Goal: Information Seeking & Learning: Learn about a topic

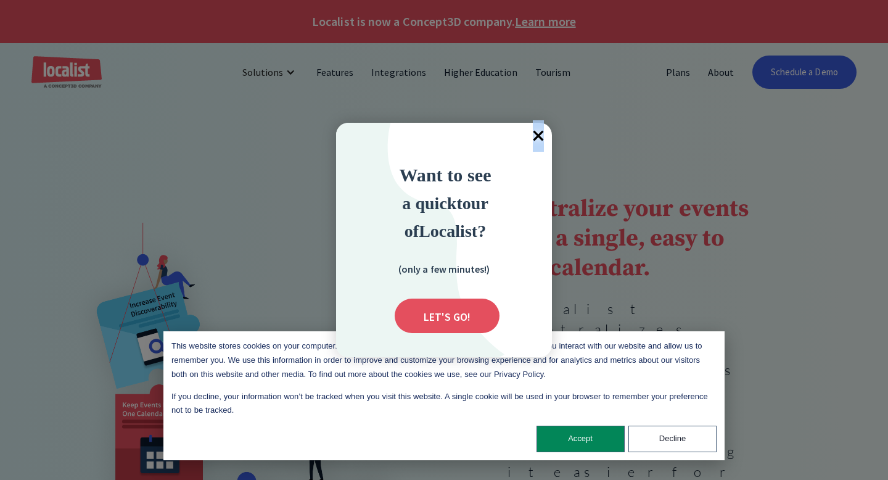
click at [538, 134] on span "×" at bounding box center [538, 136] width 27 height 27
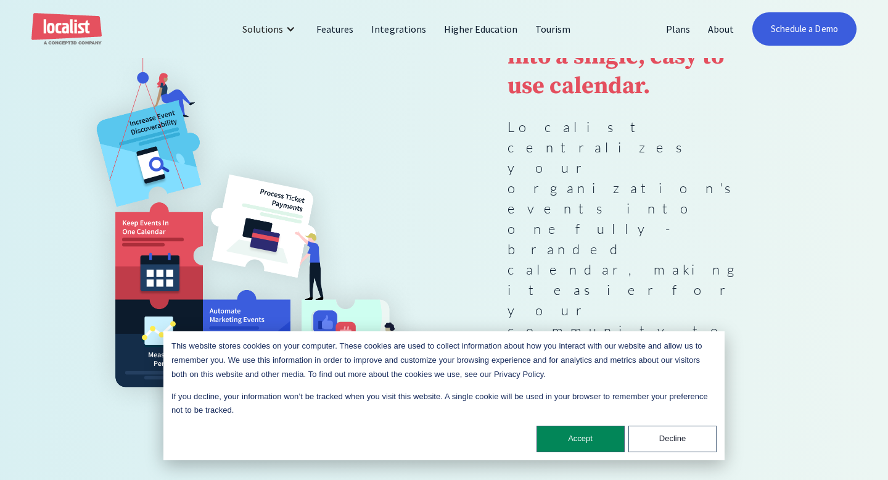
scroll to position [190, 0]
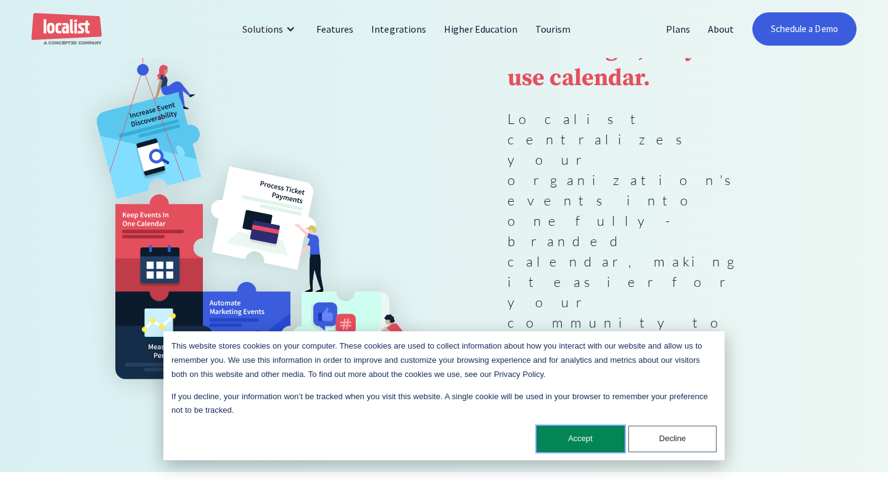
click at [577, 434] on button "Accept" at bounding box center [580, 438] width 88 height 27
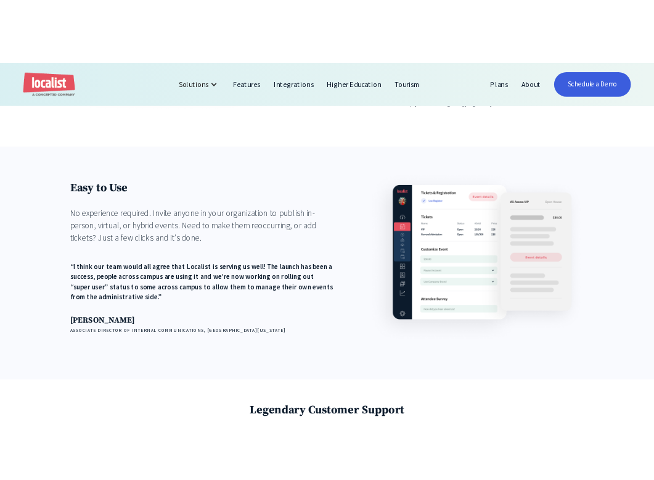
scroll to position [1399, 0]
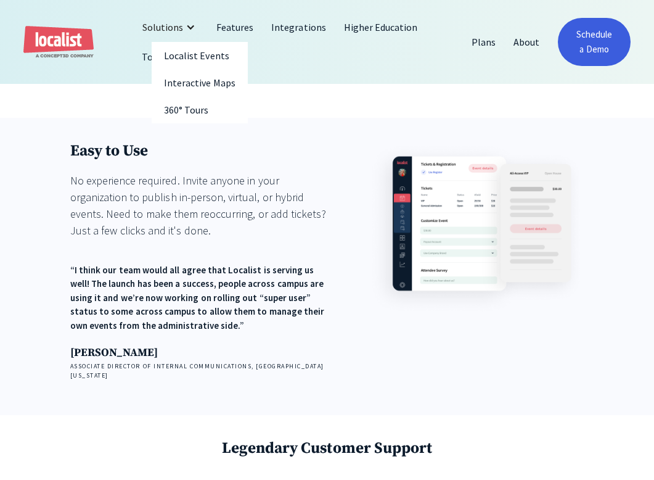
click at [168, 25] on div "Solutions" at bounding box center [162, 27] width 41 height 15
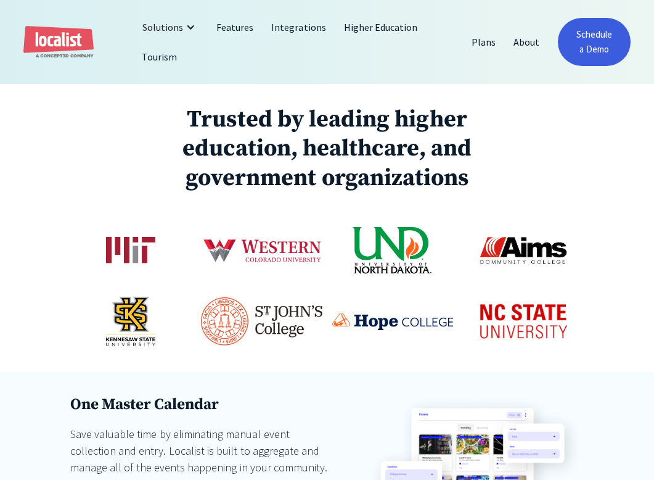
scroll to position [672, 0]
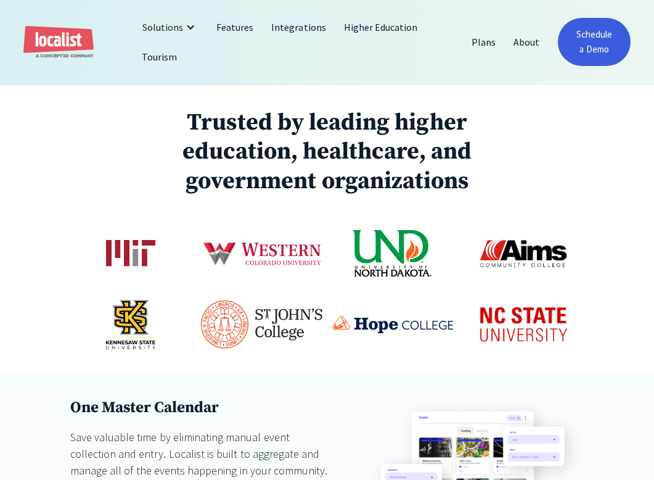
click at [75, 39] on img "home" at bounding box center [58, 42] width 70 height 33
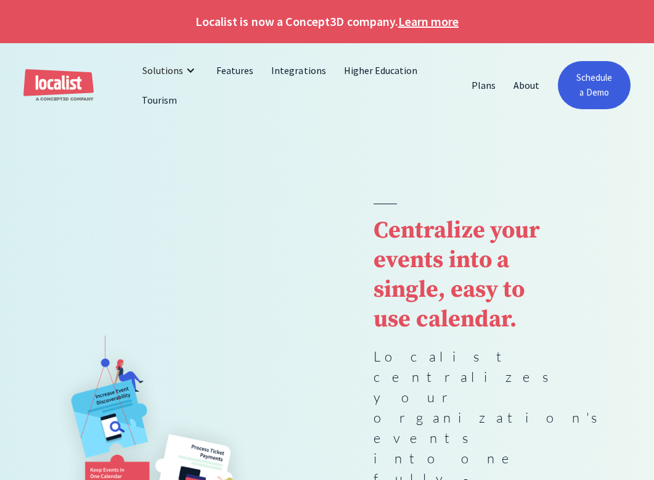
click at [422, 143] on div at bounding box center [327, 165] width 654 height 76
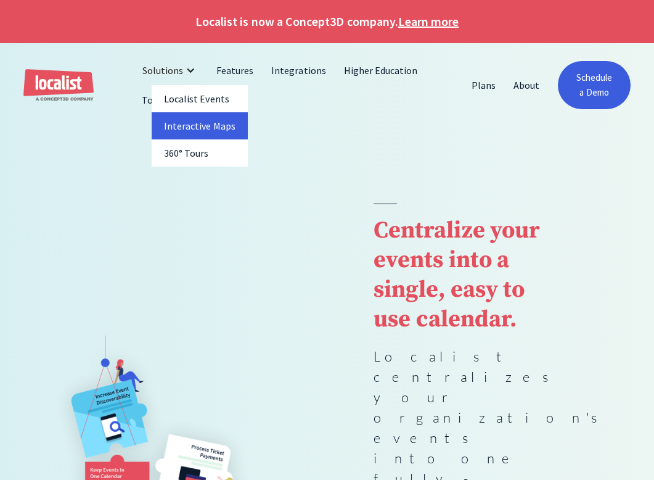
click at [193, 115] on link "Interactive Maps" at bounding box center [200, 125] width 96 height 27
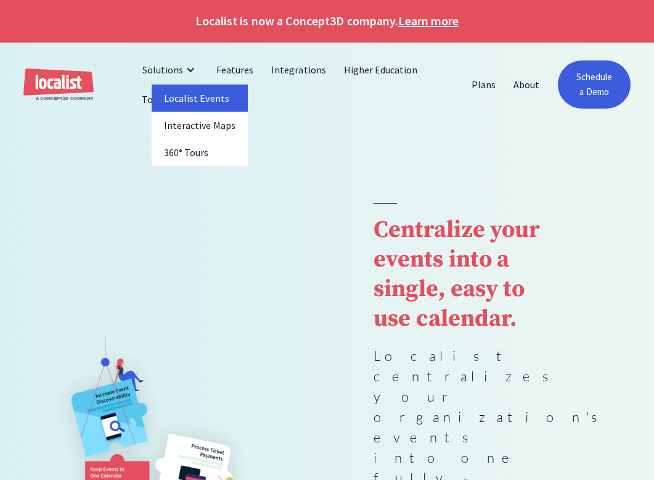
click at [172, 92] on link "Localist Events" at bounding box center [200, 97] width 96 height 27
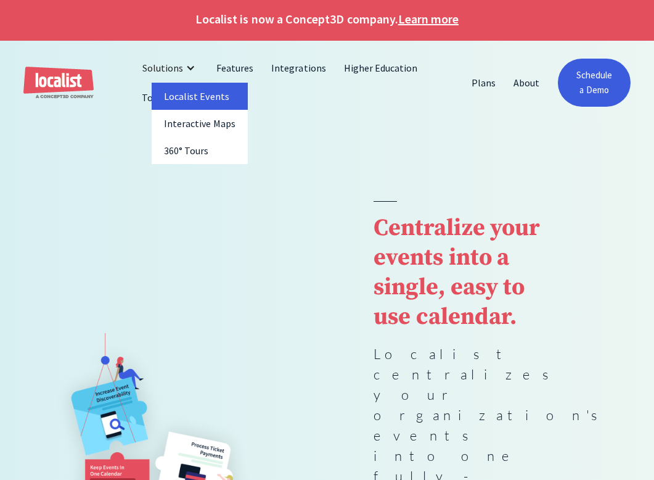
scroll to position [2, 0]
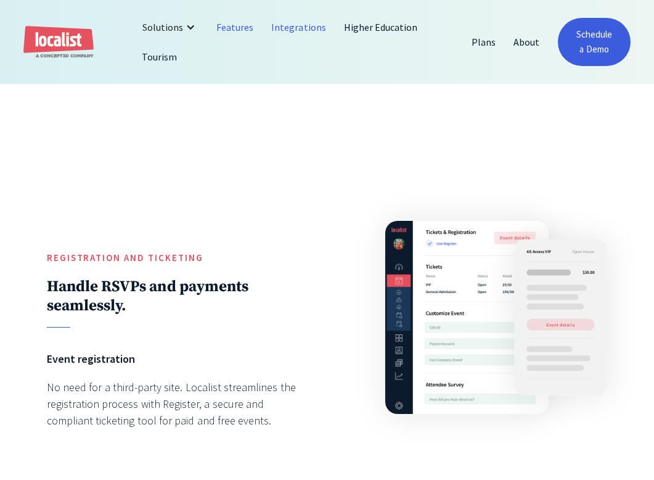
scroll to position [2476, 0]
click at [301, 31] on link "Integrations" at bounding box center [299, 27] width 72 height 30
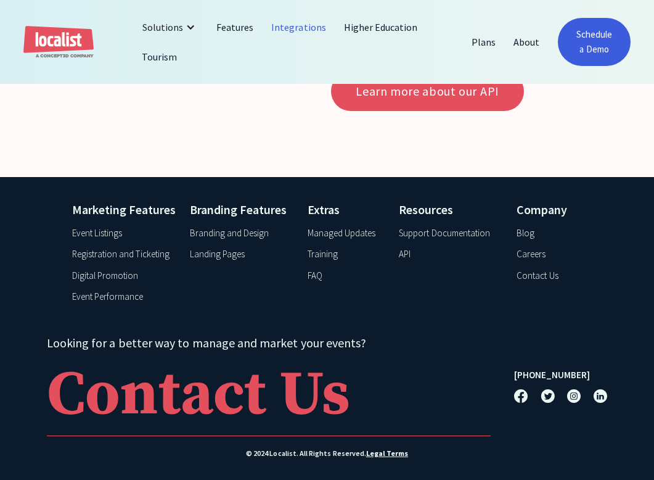
scroll to position [3421, 0]
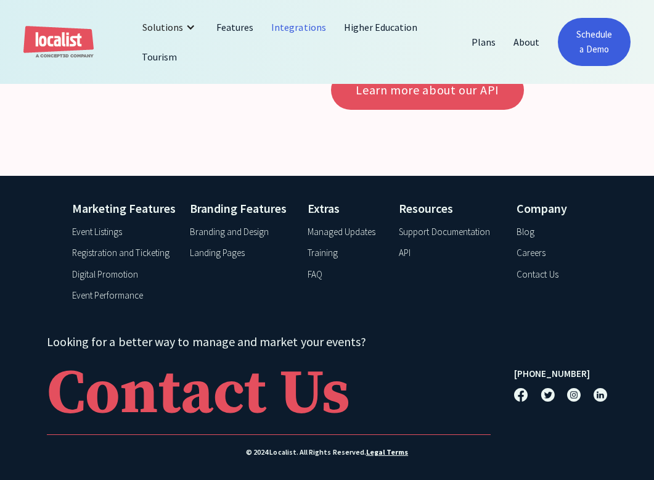
click at [108, 232] on div "Event Listings" at bounding box center [97, 232] width 50 height 14
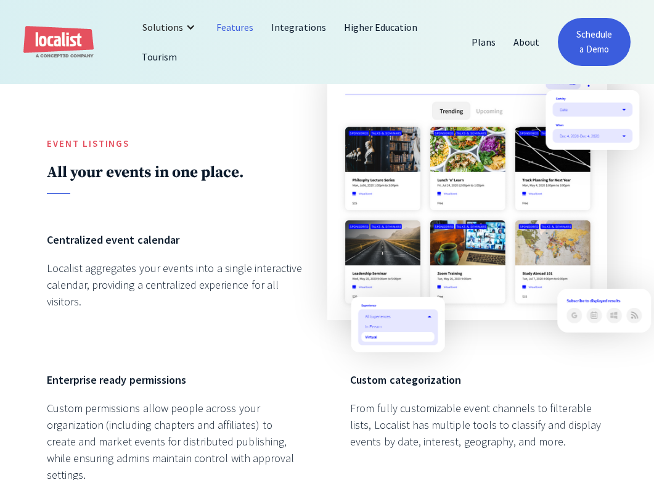
click at [472, 187] on img at bounding box center [467, 193] width 280 height 253
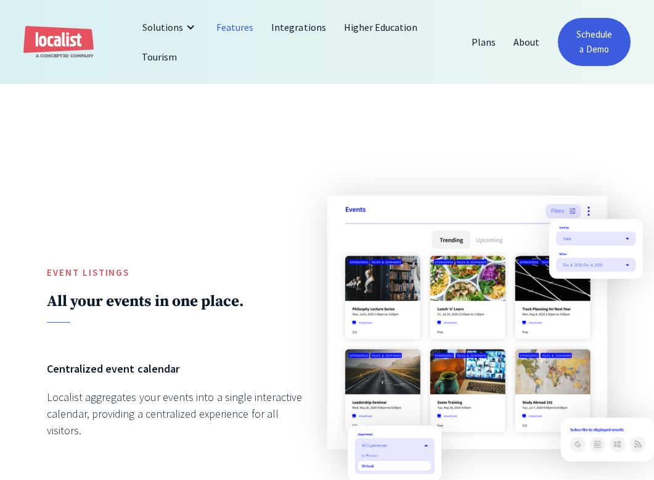
scroll to position [899, 0]
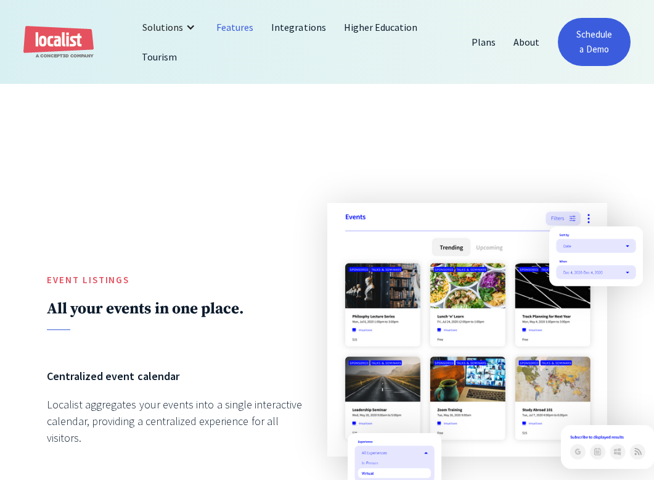
click at [457, 260] on img at bounding box center [467, 329] width 280 height 253
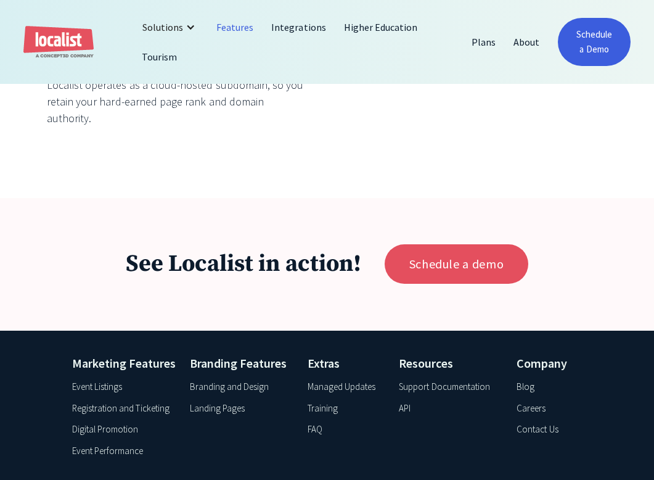
scroll to position [4171, 0]
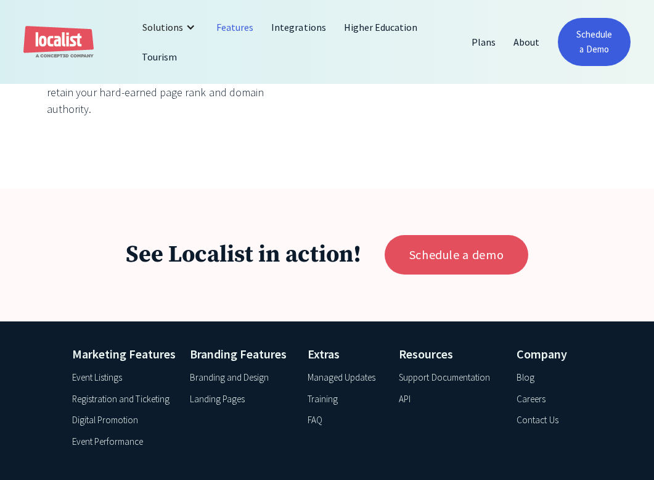
click at [112, 435] on div "Event Performance" at bounding box center [108, 442] width 72 height 14
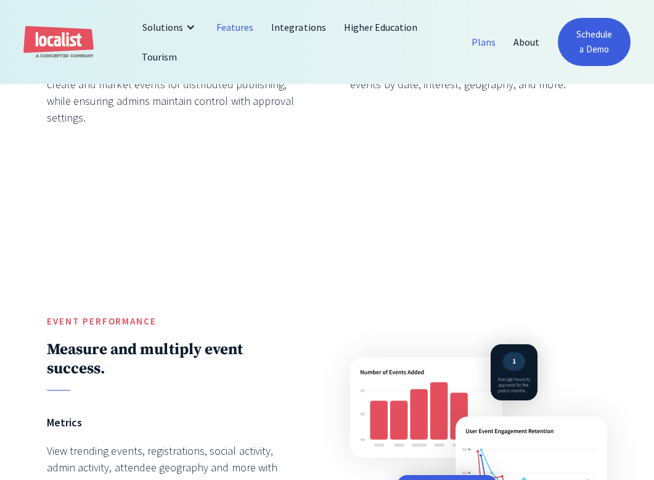
scroll to position [1392, 0]
click at [481, 44] on link "Plans" at bounding box center [484, 42] width 42 height 30
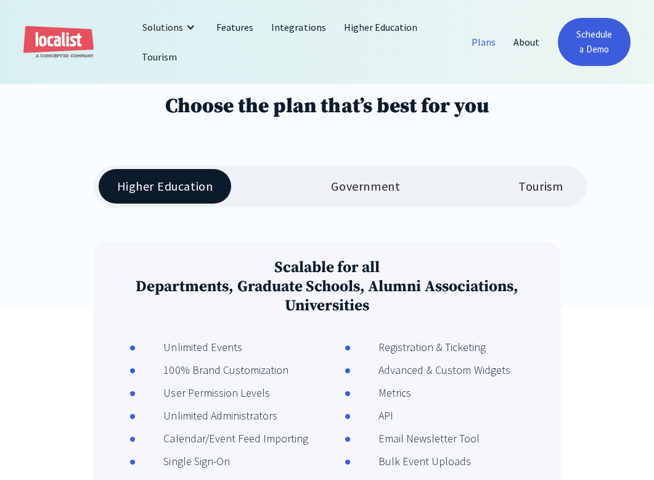
scroll to position [198, 0]
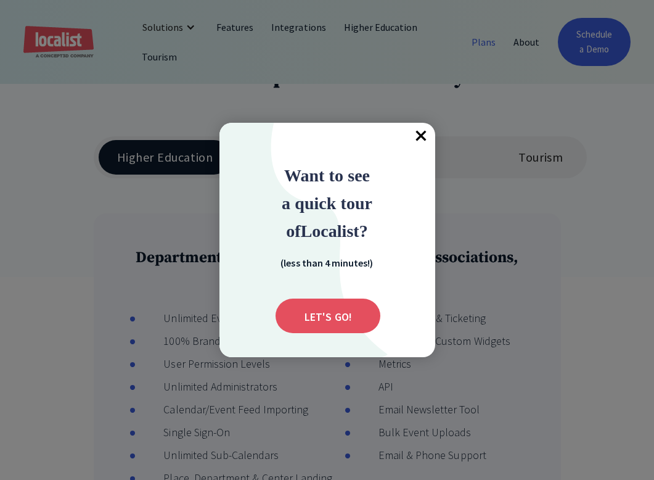
click at [419, 127] on span "×" at bounding box center [421, 136] width 27 height 27
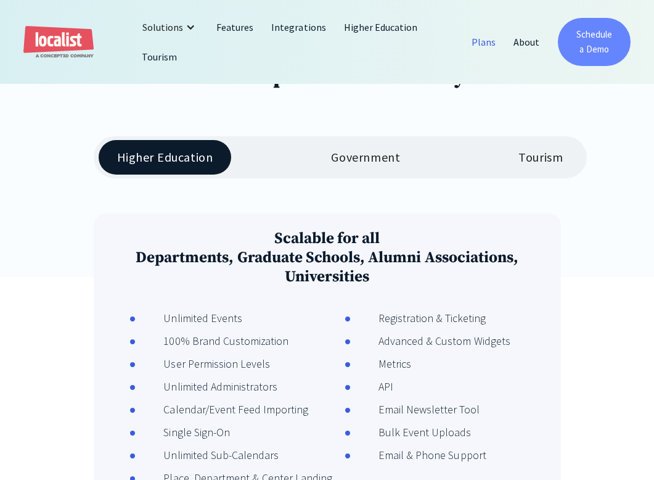
click at [571, 54] on link "Schedule a Demo" at bounding box center [594, 42] width 73 height 48
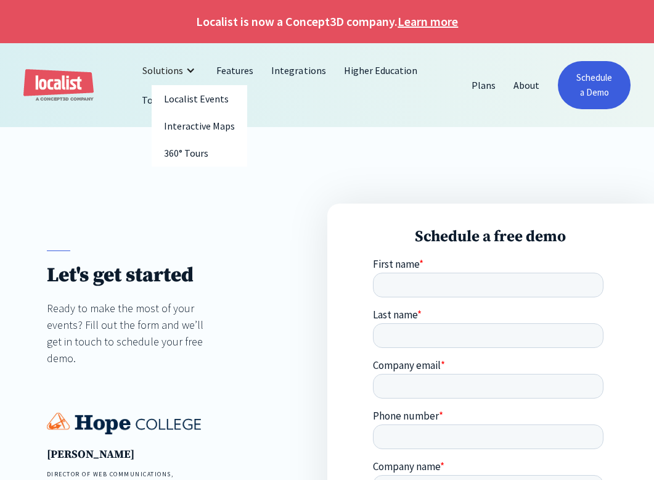
click at [167, 63] on div "Solutions" at bounding box center [162, 70] width 41 height 15
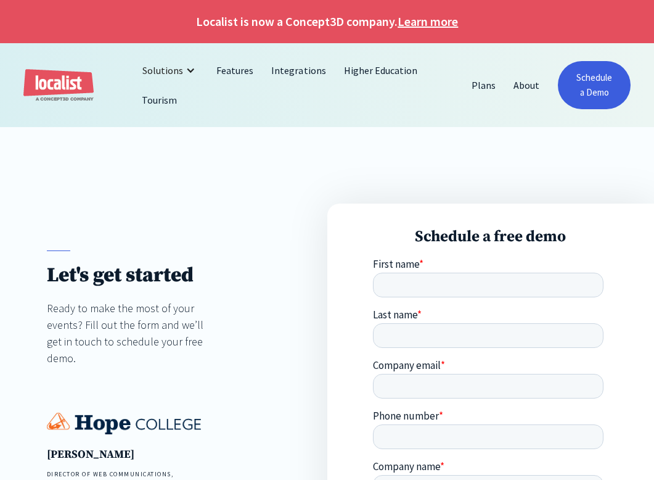
click at [112, 69] on div "Solutions Localist Events Interactive Maps 360° Tours Features Integrations Hig…" at bounding box center [326, 84] width 607 height 59
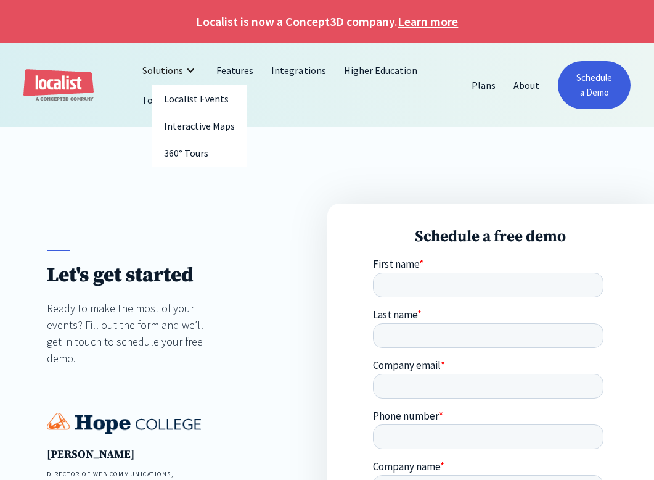
click at [174, 68] on div "Solutions" at bounding box center [162, 70] width 41 height 15
click at [175, 95] on link "Localist Events" at bounding box center [200, 98] width 96 height 27
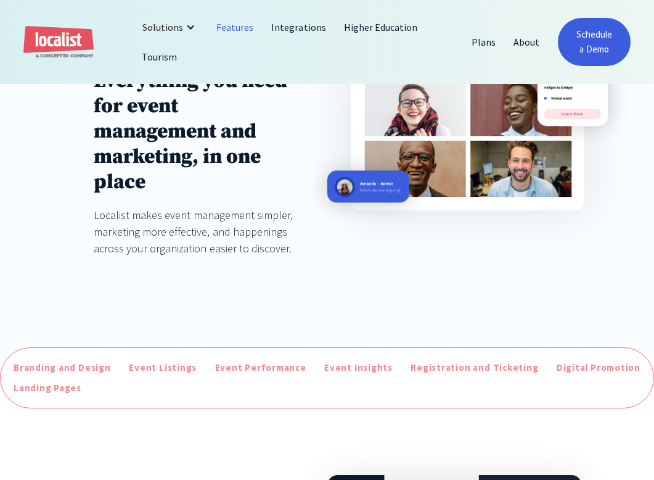
scroll to position [222, 0]
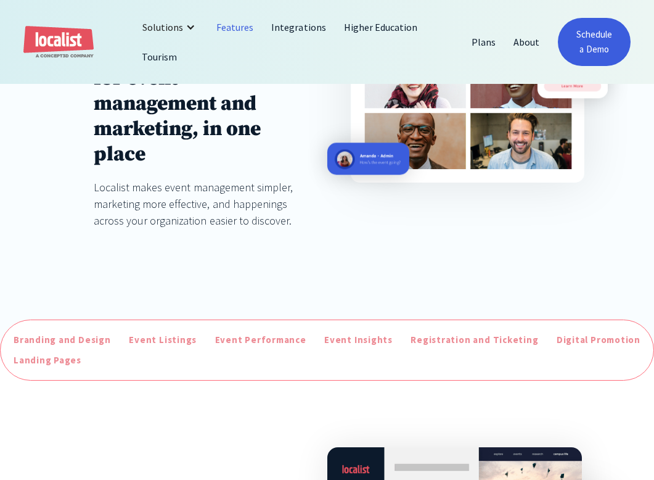
drag, startPoint x: 362, startPoint y: 161, endPoint x: 343, endPoint y: 163, distance: 19.8
click at [362, 161] on img at bounding box center [368, 159] width 82 height 32
click at [151, 344] on div "Event Listings" at bounding box center [163, 340] width 68 height 14
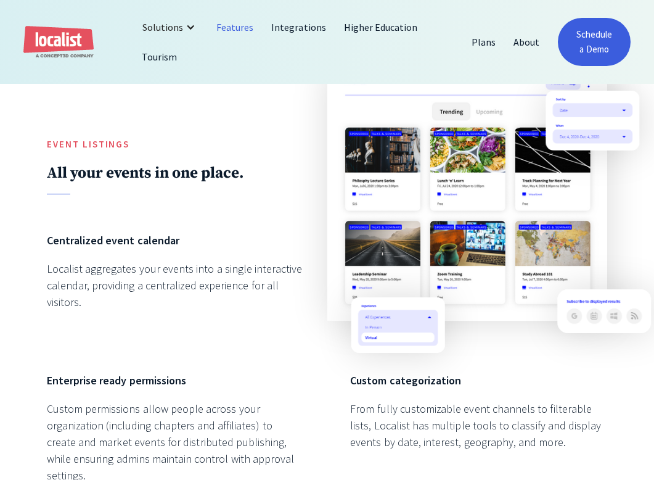
scroll to position [1036, 0]
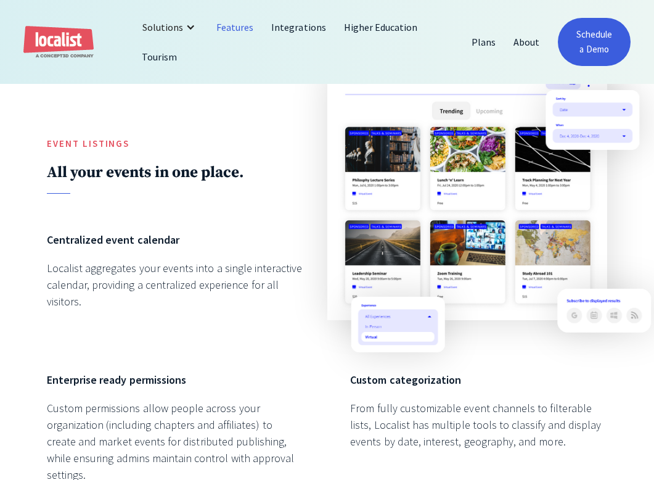
click at [405, 213] on img at bounding box center [467, 193] width 280 height 253
drag, startPoint x: 404, startPoint y: 213, endPoint x: 396, endPoint y: 210, distance: 9.2
click at [403, 212] on img at bounding box center [467, 193] width 280 height 253
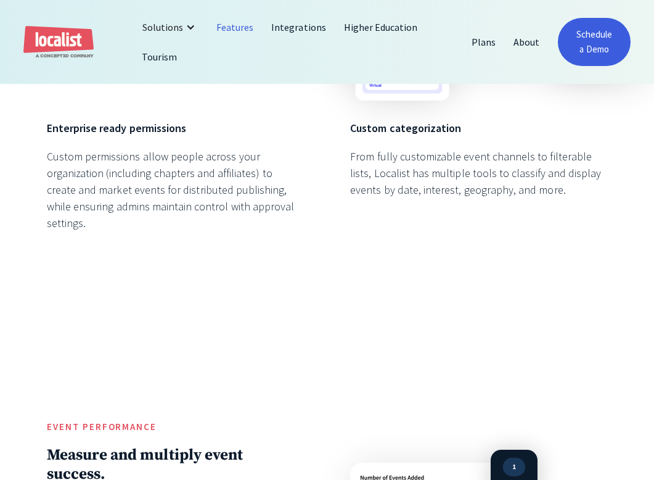
scroll to position [1296, 0]
